Goal: Transaction & Acquisition: Book appointment/travel/reservation

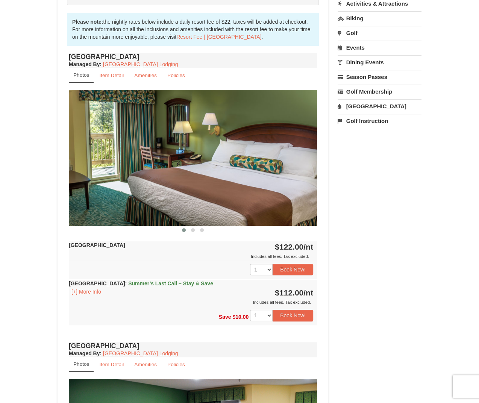
scroll to position [229, 0]
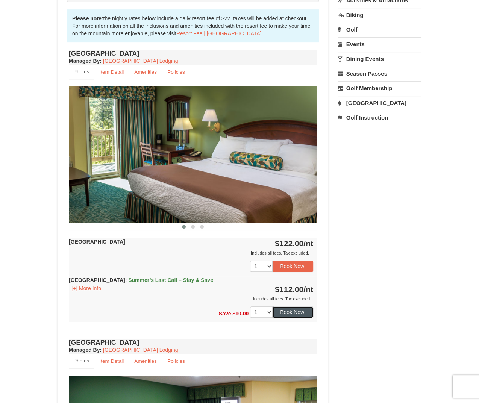
click at [301, 308] on button "Book Now!" at bounding box center [293, 311] width 41 height 11
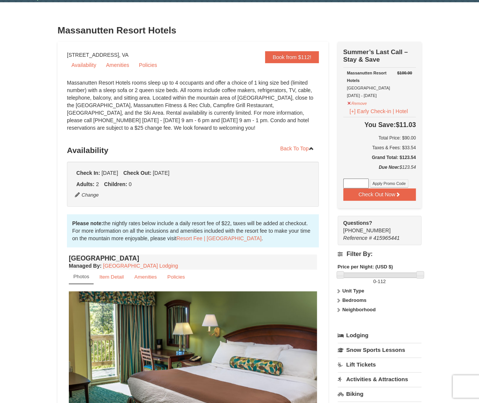
scroll to position [0, 0]
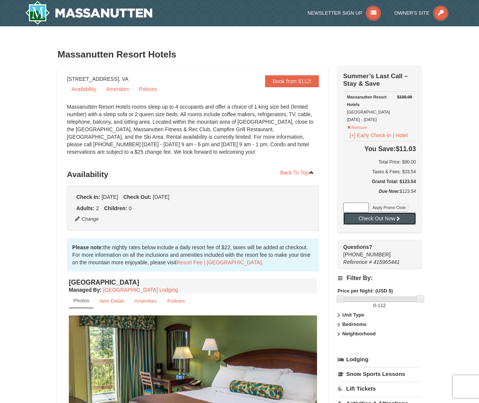
click at [395, 222] on button "Check Out Now" at bounding box center [379, 218] width 73 height 12
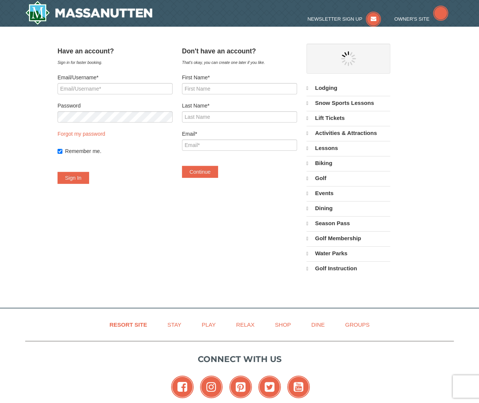
select select "9"
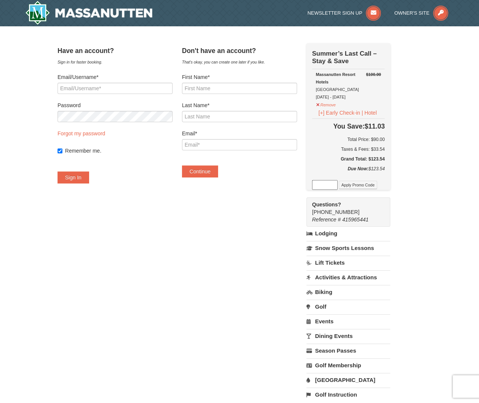
click at [430, 161] on div "× Have an account? Sign in for faster booking. Email/Username* Password Forgot …" at bounding box center [239, 226] width 479 height 400
